Goal: Task Accomplishment & Management: Manage account settings

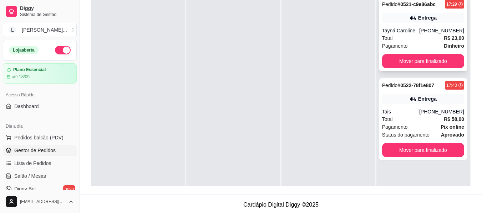
scroll to position [20, 0]
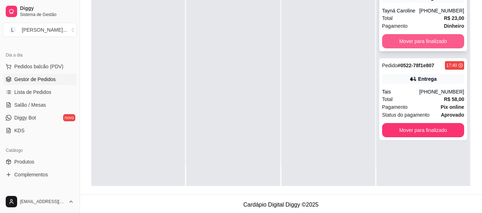
click at [418, 40] on button "Mover para finalizado" at bounding box center [423, 41] width 82 height 14
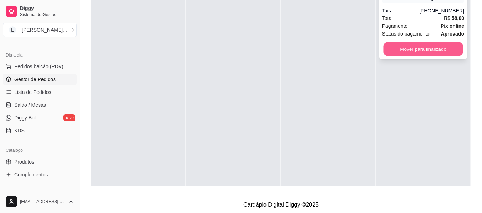
click at [419, 52] on button "Mover para finalizado" at bounding box center [422, 49] width 79 height 14
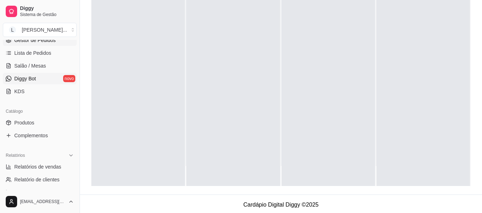
scroll to position [143, 0]
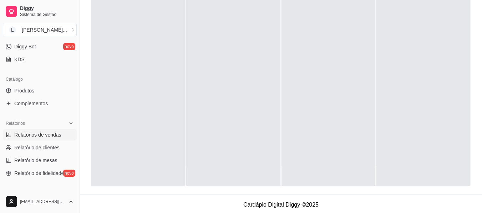
click at [48, 140] on link "Relatórios de vendas" at bounding box center [40, 134] width 74 height 11
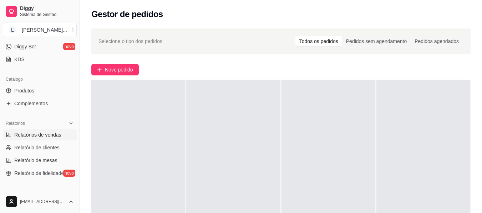
select select "ALL"
select select "0"
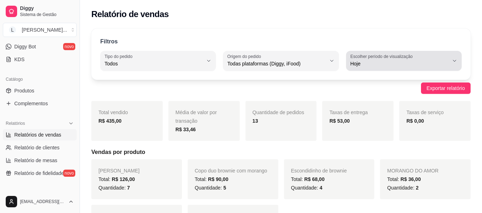
click at [364, 56] on label "Escolher período de visualização" at bounding box center [382, 56] width 65 height 6
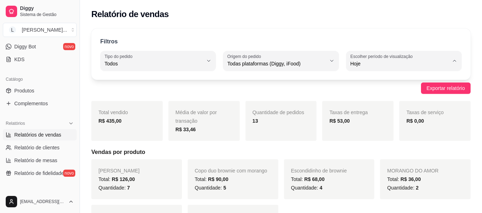
click at [358, 94] on span "Ontem" at bounding box center [399, 92] width 93 height 7
type input "1"
select select "1"
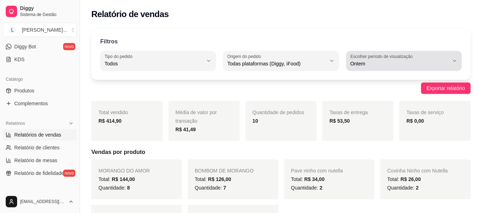
click at [362, 65] on span "Ontem" at bounding box center [399, 63] width 98 height 7
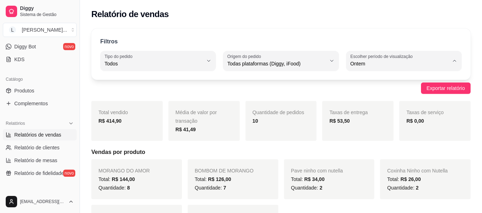
click at [363, 84] on span "Hoje" at bounding box center [399, 80] width 93 height 7
type input "0"
select select "0"
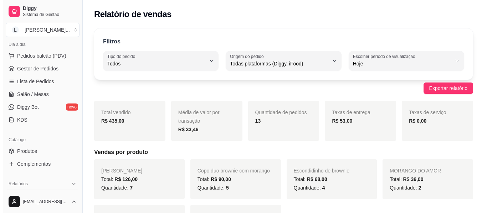
scroll to position [36, 0]
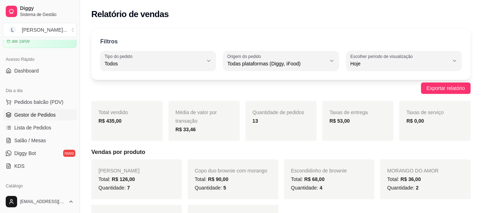
click at [41, 114] on span "Gestor de Pedidos" at bounding box center [34, 115] width 41 height 7
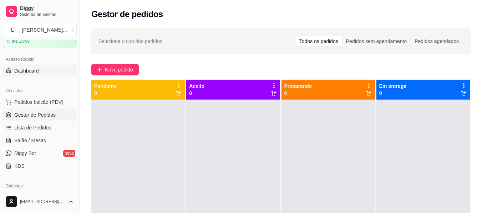
click at [43, 66] on link "Dashboard" at bounding box center [40, 70] width 74 height 11
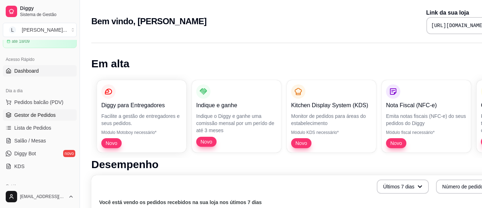
click at [34, 117] on span "Gestor de Pedidos" at bounding box center [34, 115] width 41 height 7
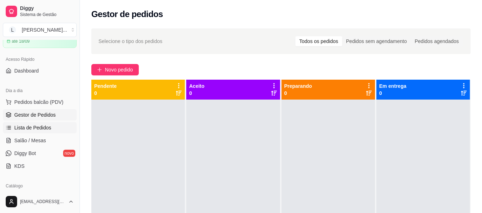
click at [24, 129] on span "Lista de Pedidos" at bounding box center [32, 127] width 37 height 7
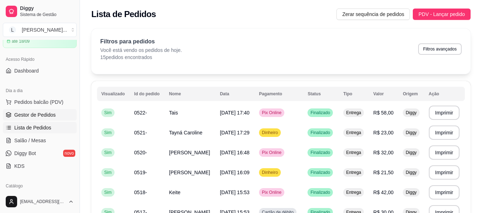
click at [34, 117] on span "Gestor de Pedidos" at bounding box center [34, 115] width 41 height 7
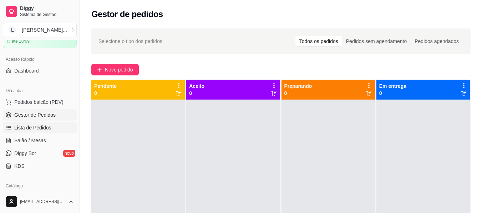
click at [35, 128] on span "Lista de Pedidos" at bounding box center [32, 127] width 37 height 7
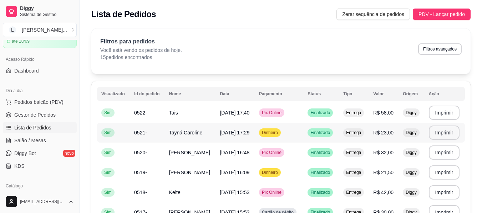
click at [166, 132] on td "Tayná Caroline" at bounding box center [190, 133] width 51 height 20
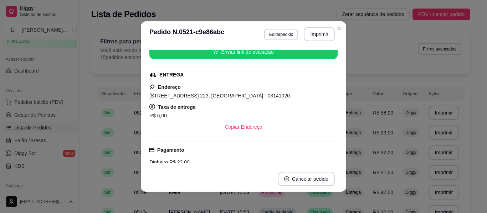
scroll to position [143, 0]
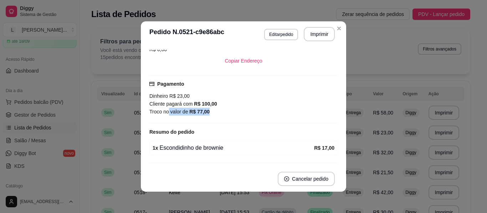
drag, startPoint x: 175, startPoint y: 112, endPoint x: 242, endPoint y: 112, distance: 67.4
click at [242, 112] on div "Troco no valor de R$ 77,00" at bounding box center [243, 112] width 188 height 8
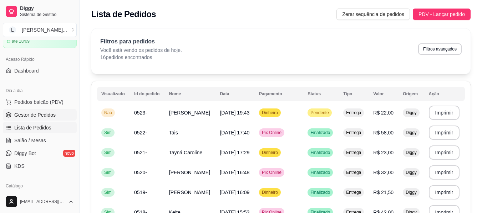
click at [43, 115] on span "Gestor de Pedidos" at bounding box center [34, 115] width 41 height 7
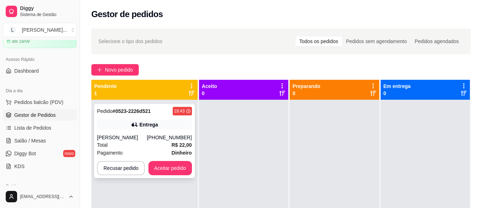
click at [140, 131] on div "Pedido # 0523-2226d521 19:43 Entrega [PERSON_NAME] [PHONE_NUMBER] Total R$ 22,0…" at bounding box center [144, 141] width 101 height 74
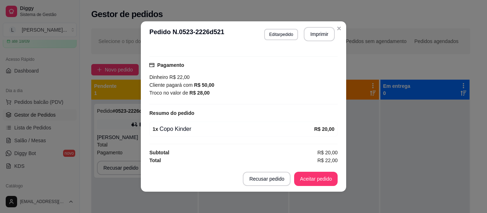
scroll to position [179, 0]
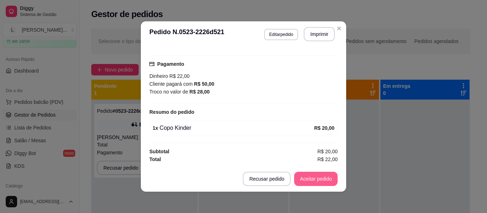
click at [312, 183] on button "Aceitar pedido" at bounding box center [315, 179] width 43 height 14
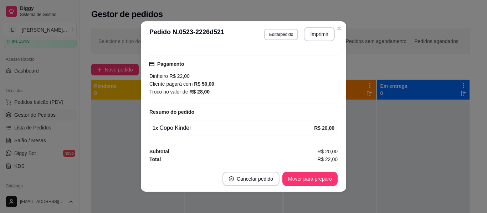
drag, startPoint x: 312, startPoint y: 24, endPoint x: 311, endPoint y: 28, distance: 4.5
click at [311, 25] on header "**********" at bounding box center [243, 34] width 205 height 26
click at [312, 34] on button "Imprimir" at bounding box center [319, 34] width 30 height 14
click at [325, 181] on button "Mover para preparo" at bounding box center [309, 179] width 55 height 14
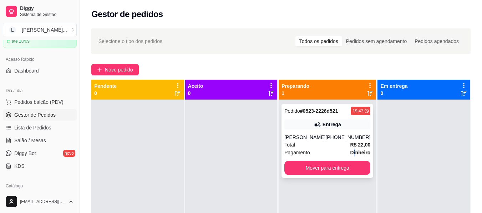
click at [350, 150] on strong "Dinheiro" at bounding box center [360, 153] width 20 height 6
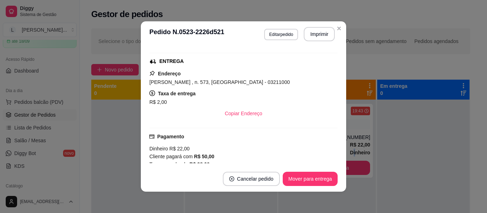
scroll to position [107, 0]
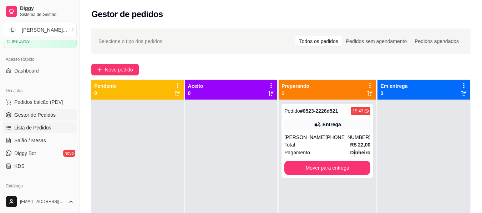
click at [38, 124] on link "Lista de Pedidos" at bounding box center [40, 127] width 74 height 11
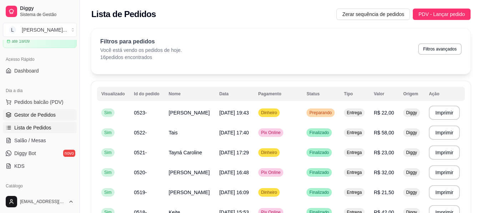
click at [56, 111] on link "Gestor de Pedidos" at bounding box center [40, 114] width 74 height 11
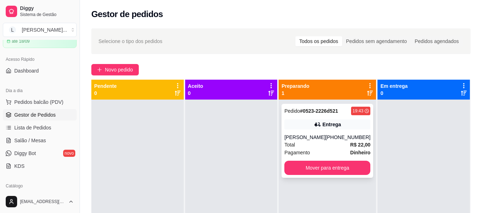
click at [333, 138] on div "[PHONE_NUMBER]" at bounding box center [347, 137] width 45 height 7
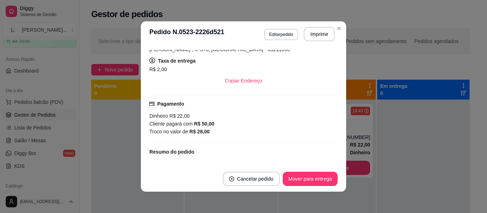
scroll to position [143, 0]
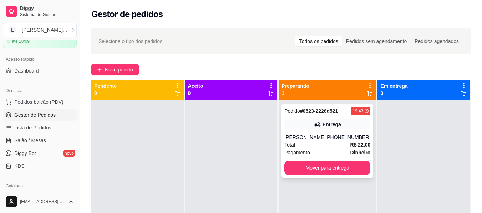
click at [332, 138] on div "[PHONE_NUMBER]" at bounding box center [347, 137] width 45 height 7
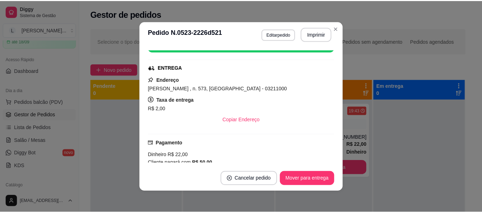
scroll to position [72, 0]
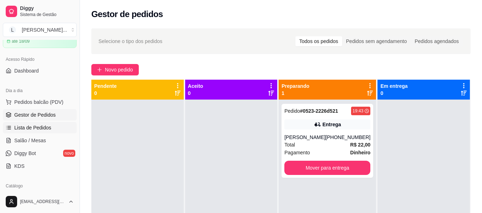
click at [48, 129] on span "Lista de Pedidos" at bounding box center [32, 127] width 37 height 7
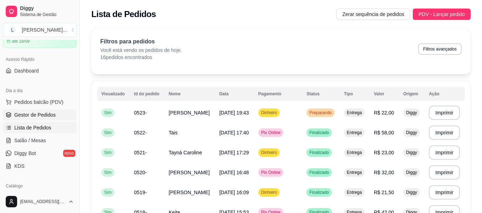
click at [45, 112] on span "Gestor de Pedidos" at bounding box center [34, 115] width 41 height 7
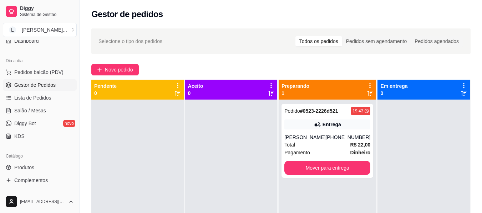
scroll to position [107, 0]
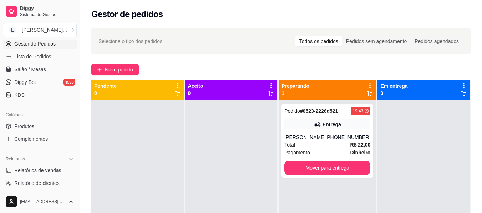
click at [46, 120] on div "Catálogo" at bounding box center [40, 114] width 74 height 11
click at [43, 132] on link "Produtos" at bounding box center [40, 126] width 74 height 11
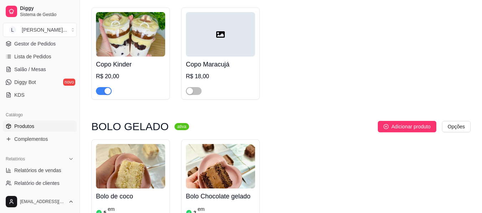
scroll to position [321, 0]
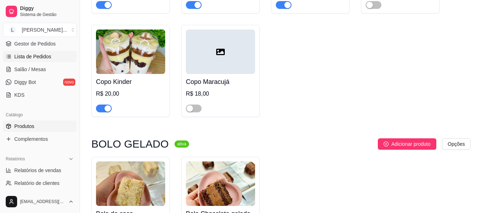
click at [40, 61] on link "Lista de Pedidos" at bounding box center [40, 56] width 74 height 11
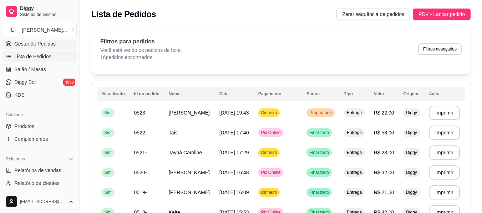
click at [47, 43] on span "Gestor de Pedidos" at bounding box center [34, 43] width 41 height 7
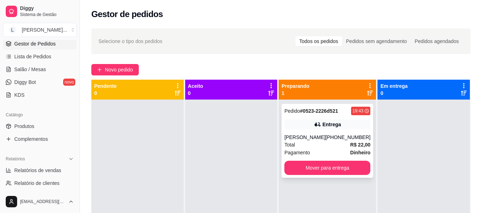
click at [321, 139] on div "[PERSON_NAME]" at bounding box center [304, 137] width 41 height 7
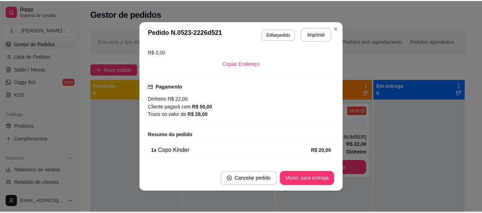
scroll to position [178, 0]
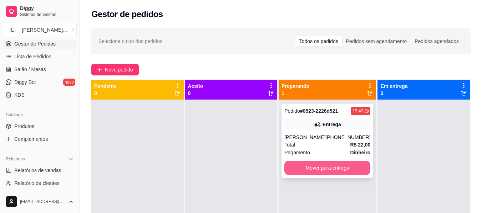
click at [330, 164] on button "Mover para entrega" at bounding box center [327, 168] width 86 height 14
